Goal: Information Seeking & Learning: Learn about a topic

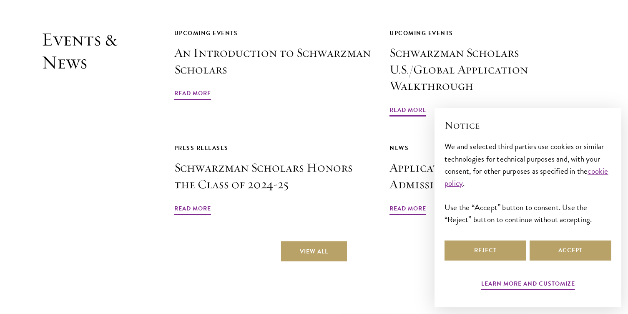
scroll to position [1964, 0]
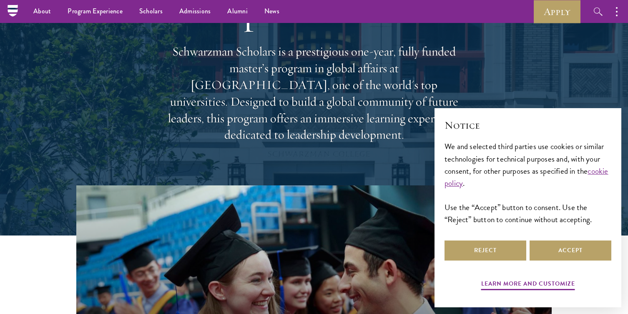
scroll to position [68, 0]
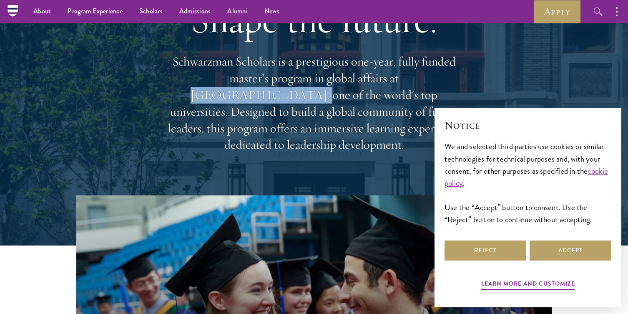
drag, startPoint x: 342, startPoint y: 88, endPoint x: 437, endPoint y: 90, distance: 95.1
click at [437, 90] on p "Schwarzman Scholars is a prestigious one-year, fully funded master’s program in…" at bounding box center [314, 103] width 300 height 100
copy p "[GEOGRAPHIC_DATA]"
